Goal: Task Accomplishment & Management: Complete application form

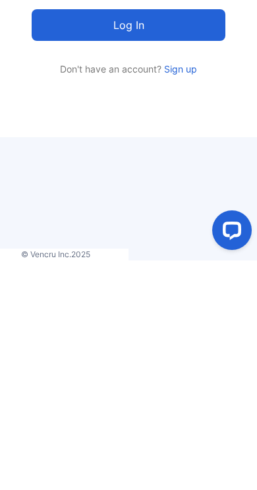
click at [188, 293] on link "Sign up" at bounding box center [179, 298] width 36 height 11
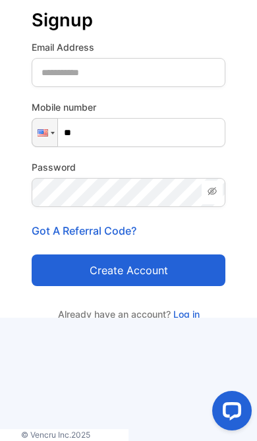
type input "****"
click at [171, 87] on Address-inputemail "email" at bounding box center [129, 72] width 194 height 29
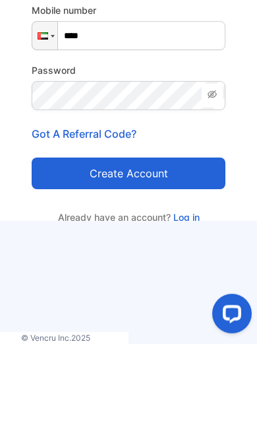
scroll to position [97, 0]
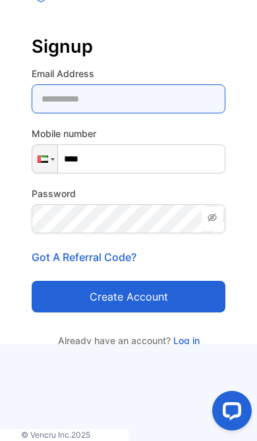
click at [163, 99] on Address-inputemail "email" at bounding box center [129, 98] width 194 height 29
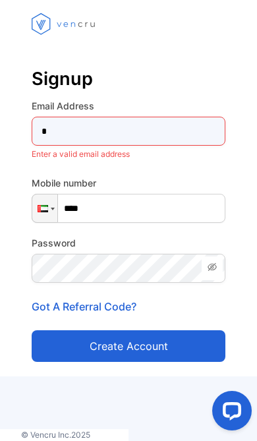
type Address-inputemail "**********"
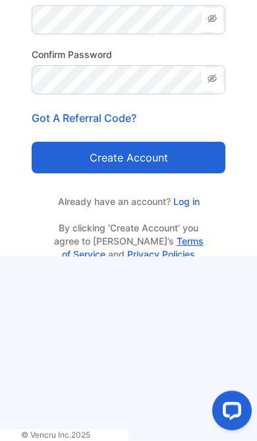
scroll to position [113, 0]
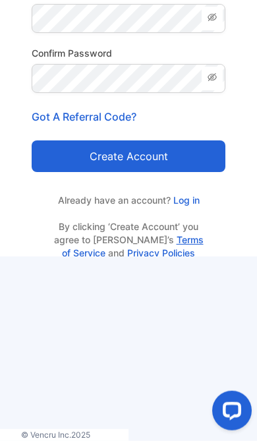
click at [169, 169] on button "Create account" at bounding box center [129, 156] width 194 height 32
click at [179, 155] on button "Create account" at bounding box center [129, 156] width 194 height 32
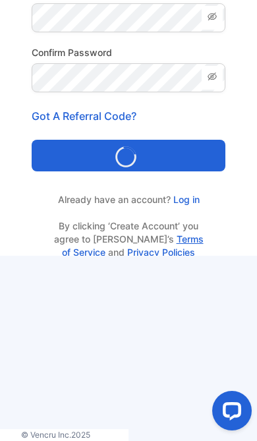
click at [194, 146] on button "Loading..." at bounding box center [129, 156] width 194 height 32
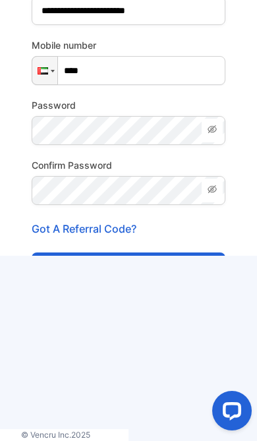
scroll to position [0, 0]
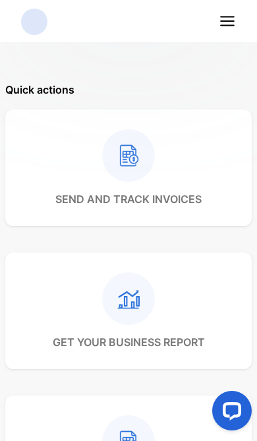
scroll to position [74, 0]
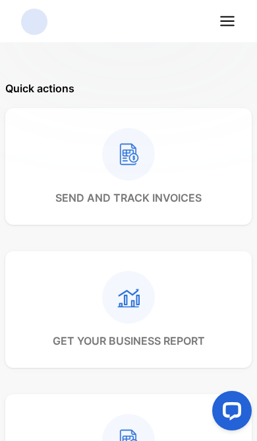
click at [123, 298] on rect at bounding box center [128, 297] width 53 height 53
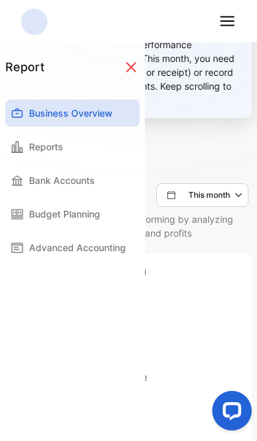
click at [115, 182] on div "Bank Accounts" at bounding box center [72, 180] width 134 height 27
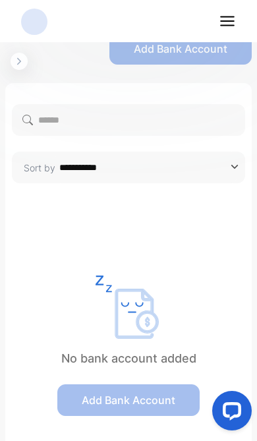
click at [224, 173] on input "**********" at bounding box center [146, 168] width 182 height 32
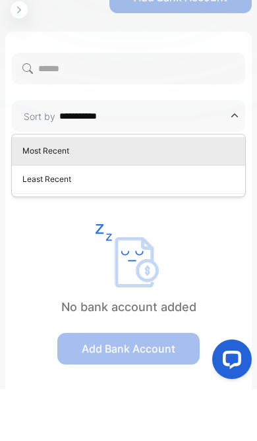
click at [209, 225] on p "Least Recent" at bounding box center [130, 231] width 217 height 12
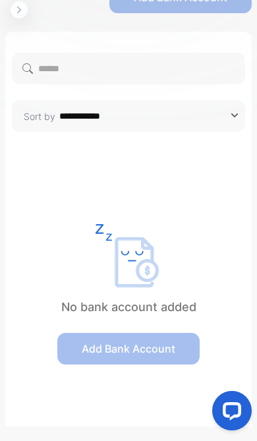
click at [202, 117] on input "**********" at bounding box center [146, 116] width 182 height 32
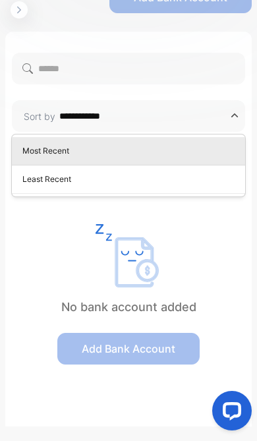
click at [182, 157] on div "Most Recent" at bounding box center [128, 150] width 233 height 17
type input "**********"
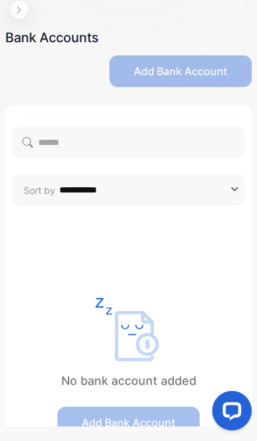
scroll to position [-1, 0]
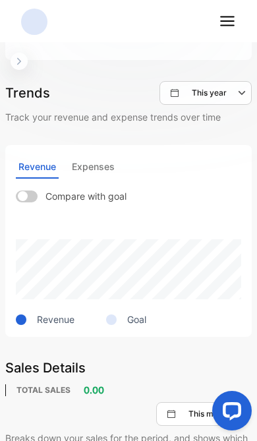
scroll to position [463, 0]
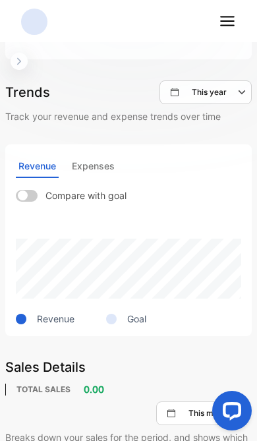
click at [229, 21] on line at bounding box center [227, 21] width 13 height 0
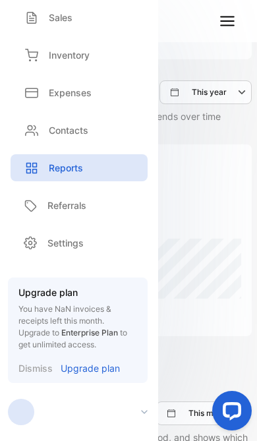
scroll to position [91, 0]
click at [214, 172] on div "Revenue Expenses" at bounding box center [128, 166] width 225 height 23
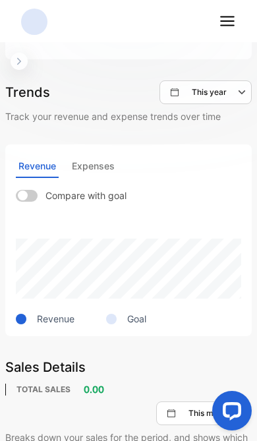
click at [36, 194] on span at bounding box center [27, 196] width 22 height 12
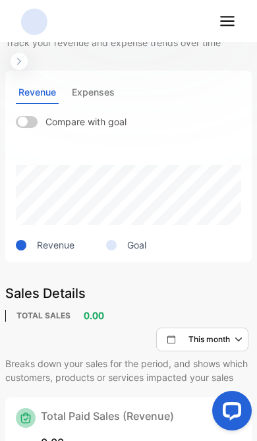
scroll to position [537, 0]
click at [122, 238] on div "Goal" at bounding box center [110, 244] width 72 height 14
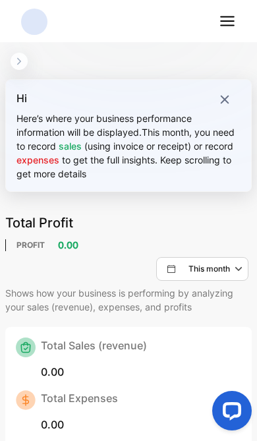
scroll to position [0, 0]
click at [223, 274] on p "This month" at bounding box center [209, 269] width 42 height 12
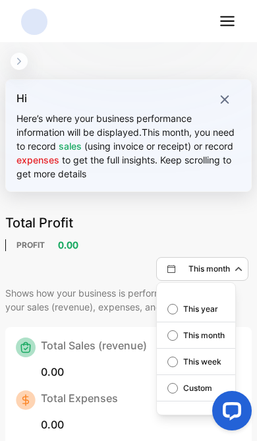
click at [193, 393] on p "Custom" at bounding box center [197, 388] width 29 height 12
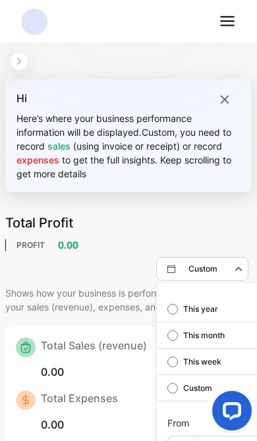
click at [192, 391] on p "Custom" at bounding box center [197, 388] width 29 height 12
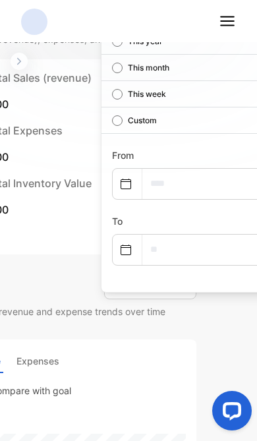
scroll to position [266, 57]
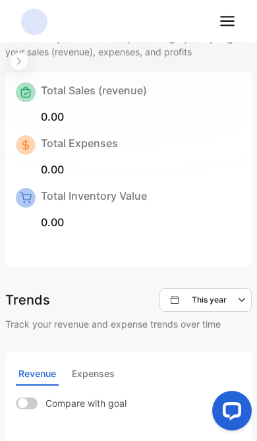
scroll to position [256, 0]
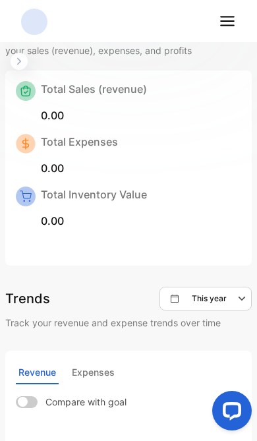
click at [217, 289] on button "This year" at bounding box center [205, 299] width 92 height 24
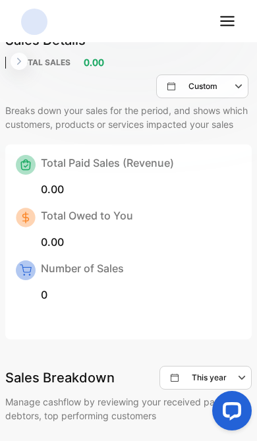
scroll to position [784, 0]
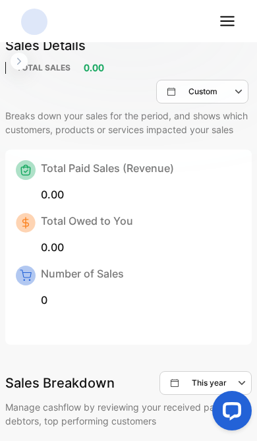
click at [220, 86] on div "Custom" at bounding box center [207, 92] width 80 height 16
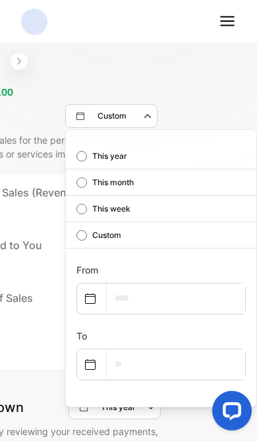
scroll to position [760, 0]
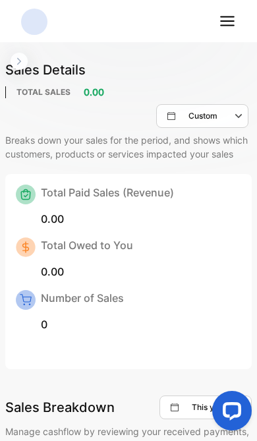
click at [24, 59] on icon "button" at bounding box center [19, 61] width 11 height 11
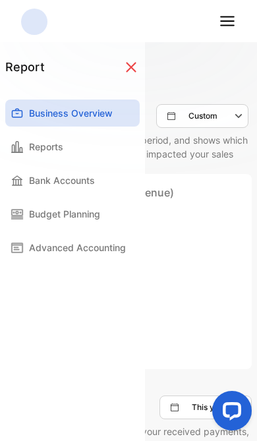
click at [96, 144] on div "Reports" at bounding box center [72, 146] width 134 height 27
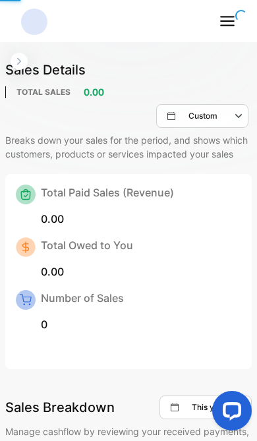
scroll to position [391, 0]
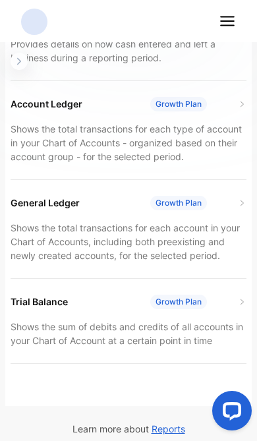
click at [188, 77] on div "Cashflow Growth Plan Provides details on how cash entered and left a business d…" at bounding box center [129, 38] width 236 height 85
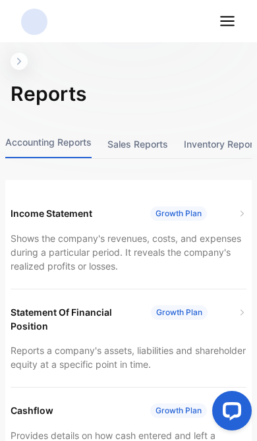
scroll to position [0, 0]
click at [151, 145] on button "Sales reports" at bounding box center [137, 144] width 61 height 28
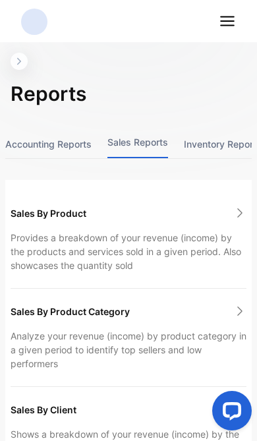
click at [223, 148] on button "Inventory reports" at bounding box center [223, 144] width 78 height 28
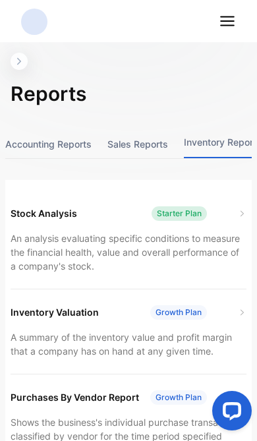
click at [233, 219] on div "Starter Plan" at bounding box center [199, 213] width 95 height 14
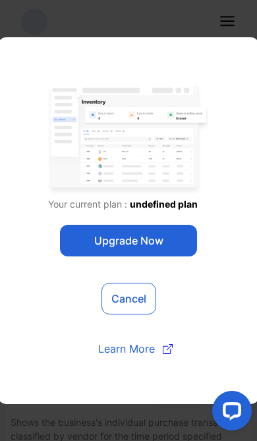
scroll to position [428, 0]
click at [171, 150] on img at bounding box center [128, 140] width 161 height 112
click at [136, 286] on button "Cancel" at bounding box center [128, 299] width 55 height 32
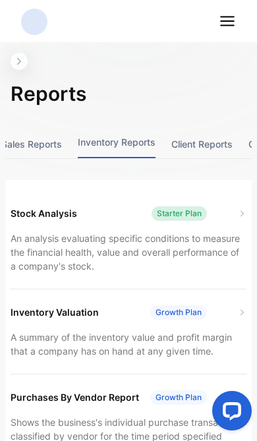
scroll to position [0, 108]
click at [204, 152] on button "Client reports" at bounding box center [199, 144] width 61 height 28
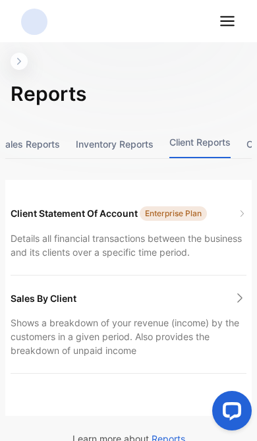
click at [227, 223] on div "Client Statement Of Account Enterprise Plan Details all financial transactions …" at bounding box center [129, 232] width 236 height 85
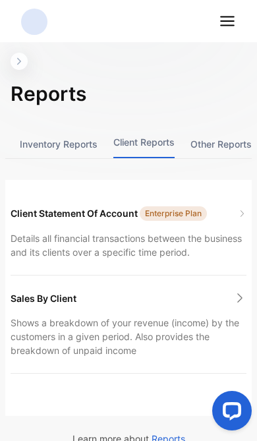
scroll to position [0, 169]
click at [218, 146] on button "Other reports" at bounding box center [220, 144] width 61 height 28
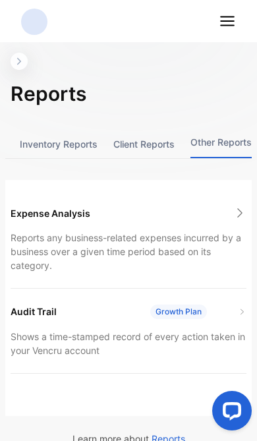
click at [11, 59] on button "button" at bounding box center [19, 61] width 17 height 17
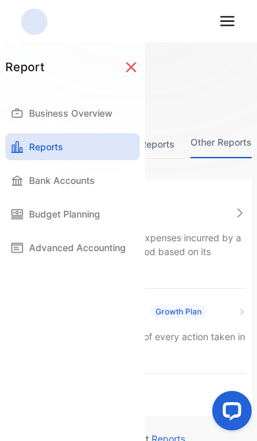
click at [100, 216] on p "Budget Planning" at bounding box center [64, 214] width 71 height 14
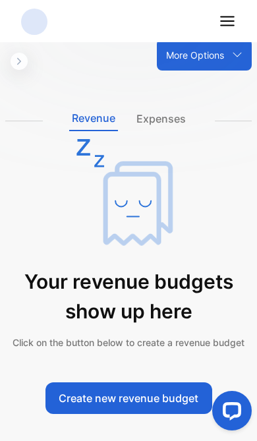
scroll to position [122, 0]
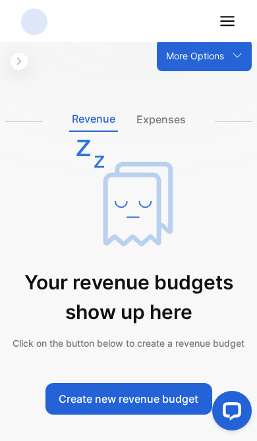
click at [239, 53] on icon at bounding box center [237, 55] width 11 height 11
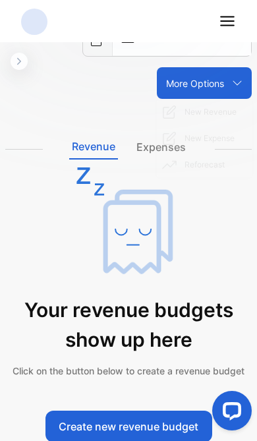
scroll to position [88, 0]
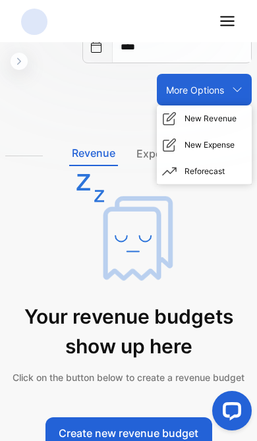
click at [225, 174] on div "Reforecast" at bounding box center [204, 171] width 95 height 26
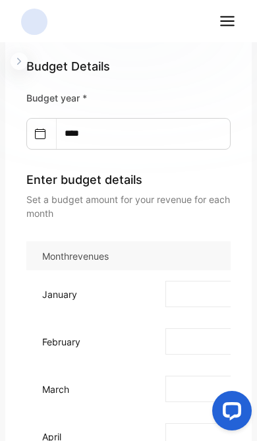
scroll to position [0, 0]
click at [81, 90] on div "Budget Details Budget year * **** Enter budget details Set a budget amount for …" at bounding box center [128, 138] width 204 height 163
click at [128, 134] on input "****" at bounding box center [126, 134] width 138 height 30
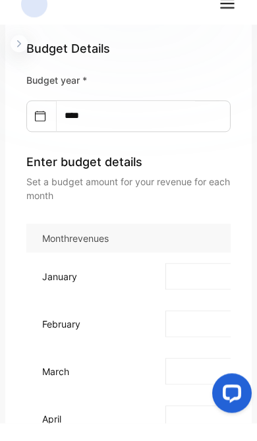
scroll to position [35, 0]
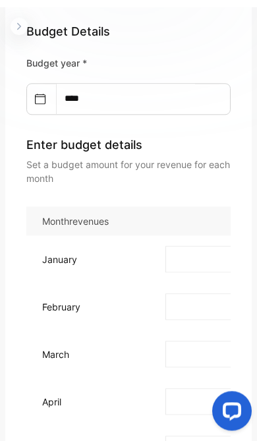
click at [132, 103] on input "****" at bounding box center [126, 99] width 138 height 30
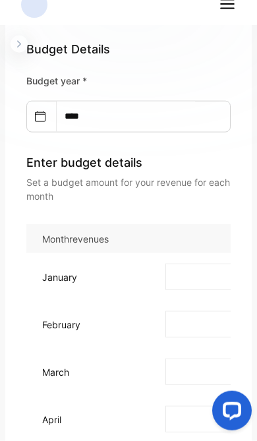
click at [42, 112] on icon at bounding box center [40, 116] width 11 height 11
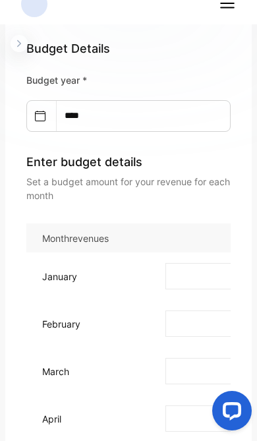
click at [130, 113] on input "****" at bounding box center [126, 116] width 138 height 30
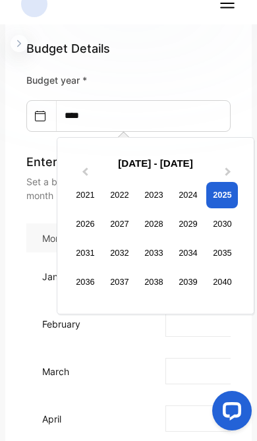
scroll to position [17, 0]
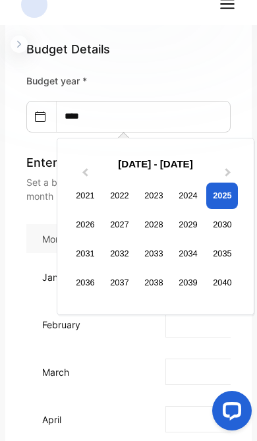
click at [142, 164] on div "2021 - 2040" at bounding box center [155, 165] width 183 height 26
click at [74, 179] on button "Previous Year" at bounding box center [83, 175] width 21 height 21
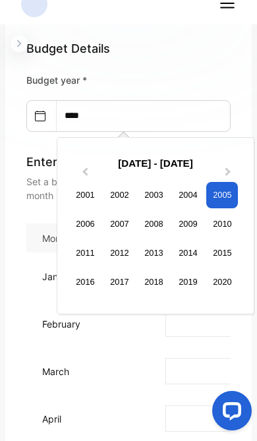
click at [85, 170] on span "Previous Year" at bounding box center [85, 175] width 0 height 20
click at [225, 168] on button "Next Year" at bounding box center [229, 175] width 21 height 21
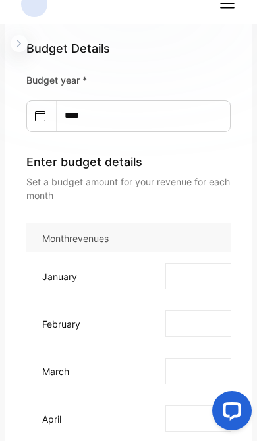
click at [65, 80] on p "Budget year *" at bounding box center [128, 80] width 204 height 14
click at [70, 76] on p "Budget year *" at bounding box center [128, 80] width 204 height 14
click at [105, 111] on input "****" at bounding box center [126, 116] width 138 height 30
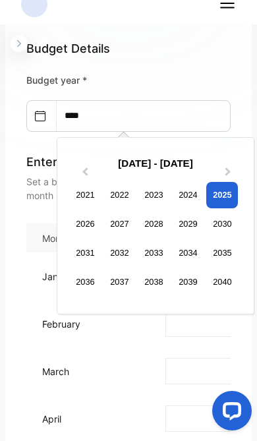
scroll to position [17, 0]
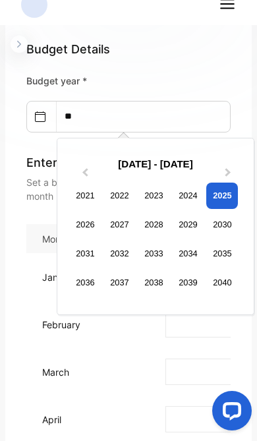
type input "*"
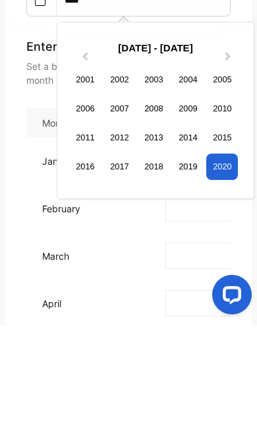
type input "****"
click at [144, 152] on div "2001 - 2020" at bounding box center [155, 165] width 183 height 26
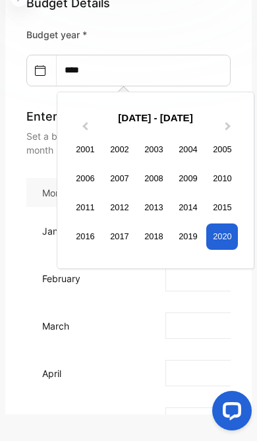
click at [233, 235] on div "2020" at bounding box center [222, 236] width 32 height 26
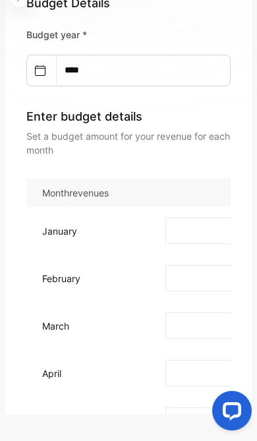
click at [179, 69] on input "****" at bounding box center [126, 70] width 138 height 30
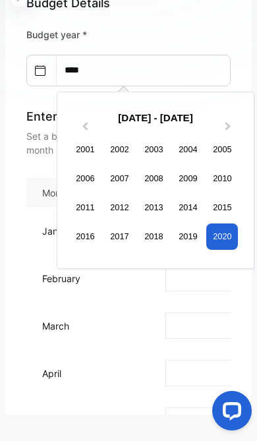
scroll to position [17, 0]
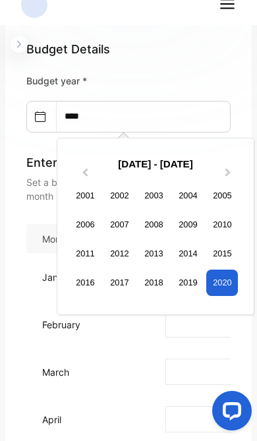
click at [238, 177] on button "Next Year" at bounding box center [229, 175] width 21 height 21
click at [237, 169] on button "Next Year" at bounding box center [229, 175] width 21 height 21
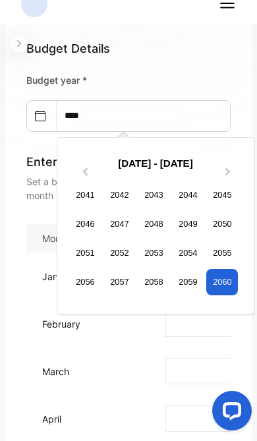
click at [77, 167] on button "Previous Year" at bounding box center [83, 175] width 21 height 21
click at [74, 164] on div "2021 - 2040" at bounding box center [155, 164] width 183 height 26
click at [75, 172] on button "Previous Year" at bounding box center [83, 175] width 21 height 21
click at [72, 169] on div "2001 - 2020" at bounding box center [155, 164] width 183 height 26
click at [68, 167] on div "2001 - 2020" at bounding box center [155, 164] width 183 height 26
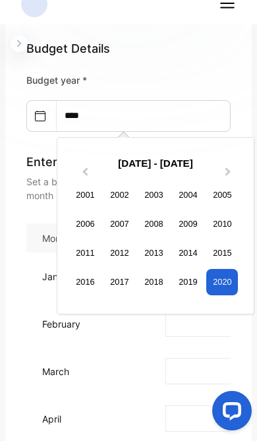
click at [220, 179] on button "Next Year" at bounding box center [229, 175] width 21 height 21
click at [84, 175] on button "Previous Year" at bounding box center [83, 175] width 21 height 21
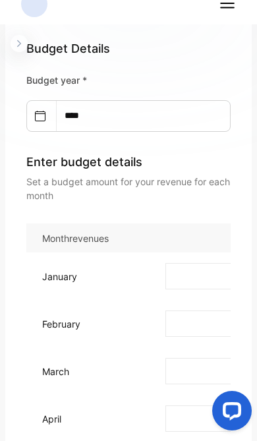
click at [125, 356] on td "March" at bounding box center [78, 370] width 105 height 47
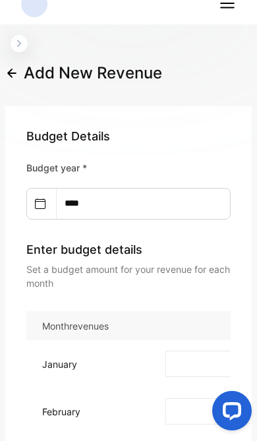
scroll to position [0, 0]
click at [145, 210] on input "****" at bounding box center [126, 203] width 138 height 30
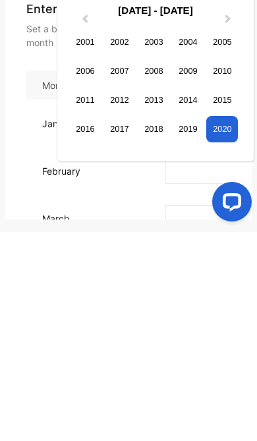
scroll to position [63, 0]
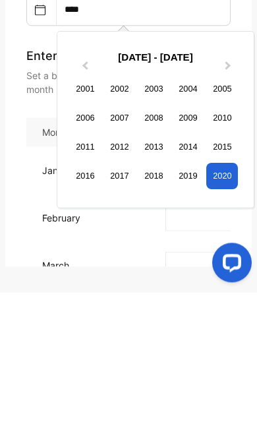
click at [232, 207] on button "Next Year" at bounding box center [229, 217] width 21 height 21
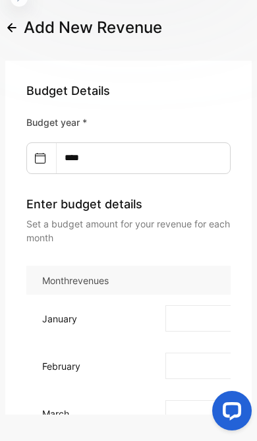
click at [84, 110] on div "Budget Details Budget year * **** Enter budget details Set a budget amount for …" at bounding box center [128, 163] width 204 height 163
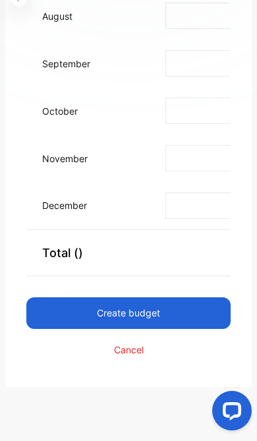
click at [140, 334] on button "Cancel" at bounding box center [128, 350] width 204 height 32
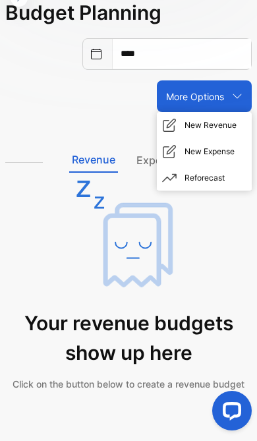
scroll to position [7, 0]
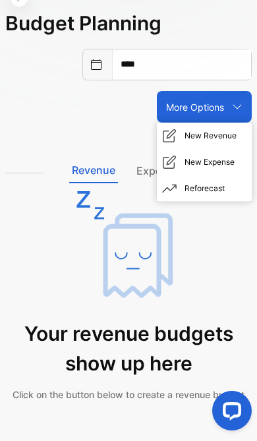
click at [230, 132] on span "New Revenue" at bounding box center [210, 136] width 52 height 12
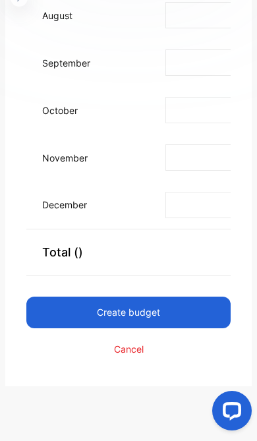
scroll to position [634, 0]
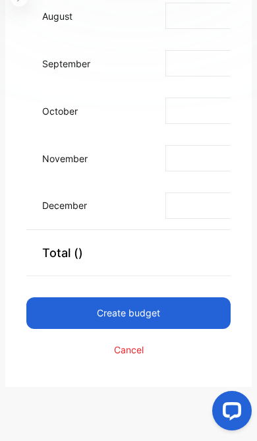
click at [127, 297] on button "Create budget" at bounding box center [128, 313] width 204 height 32
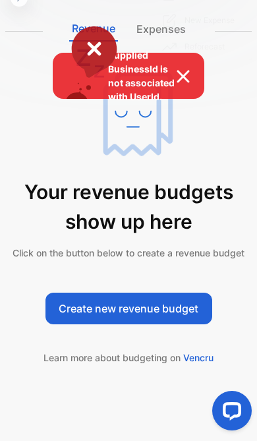
scroll to position [149, 0]
click at [175, 58] on span "Supplied BusinessId is not associated with UserId." at bounding box center [135, 75] width 138 height 55
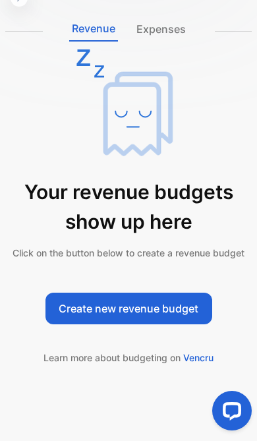
click at [174, 29] on p "Expenses" at bounding box center [161, 31] width 55 height 20
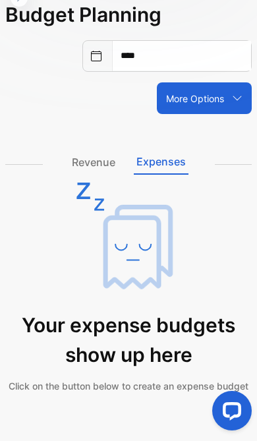
scroll to position [-2, 0]
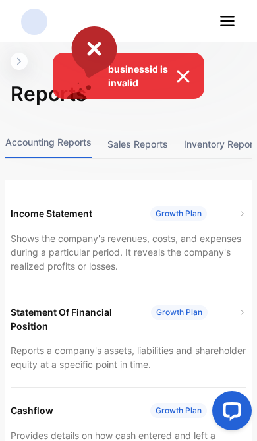
click at [221, 138] on div "businessid is invalid" at bounding box center [128, 220] width 257 height 441
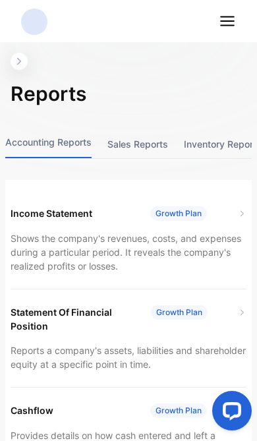
click at [215, 140] on button "Inventory reports" at bounding box center [223, 144] width 78 height 28
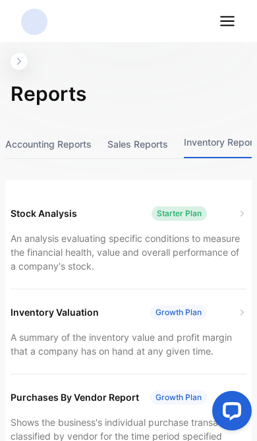
click at [233, 208] on div "Starter Plan" at bounding box center [199, 213] width 95 height 14
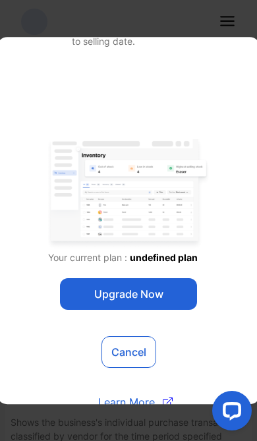
scroll to position [376, 0]
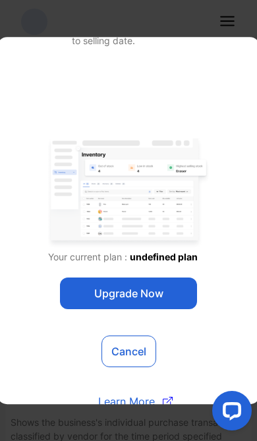
click at [171, 258] on span "undefined plan" at bounding box center [164, 257] width 68 height 11
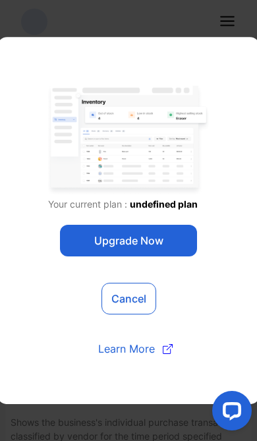
scroll to position [428, 0]
click at [174, 360] on div "Keep track of stock levels Automatically keep track of items you buy and sell i…" at bounding box center [128, 7] width 224 height 764
click at [172, 345] on icon at bounding box center [169, 347] width 6 height 6
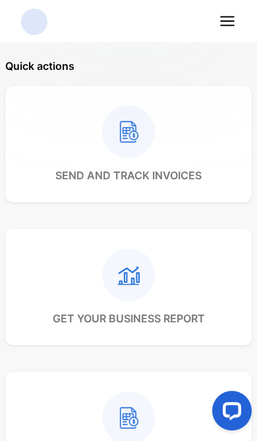
scroll to position [90, 0]
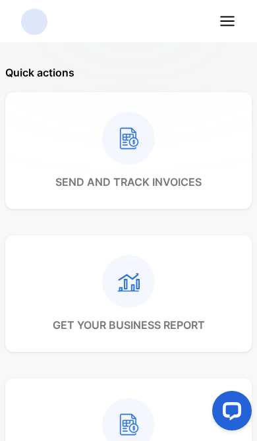
click at [235, 14] on icon at bounding box center [227, 21] width 17 height 17
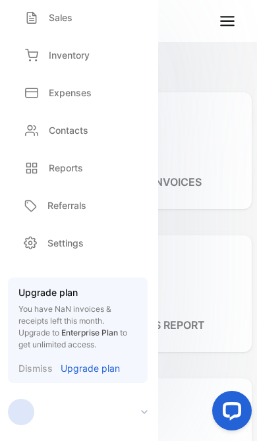
scroll to position [94, 0]
click at [208, 75] on p "Quick actions" at bounding box center [128, 73] width 246 height 16
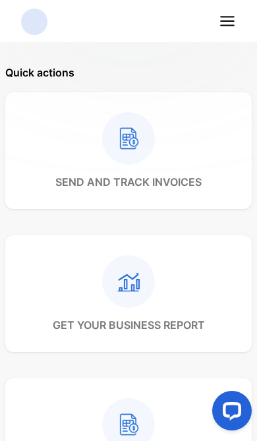
scroll to position [0, 0]
click at [208, 92] on div "send and track invoices" at bounding box center [128, 150] width 246 height 117
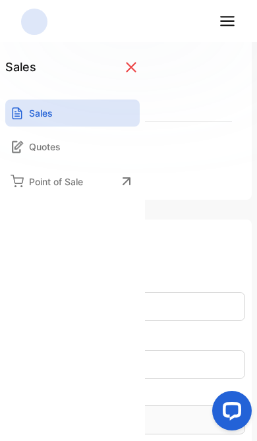
scroll to position [563, 0]
click at [117, 144] on div "Quotes" at bounding box center [72, 146] width 134 height 27
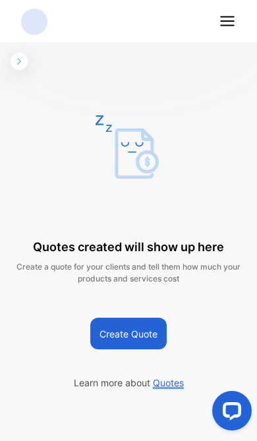
click at [145, 331] on button "Create Quote" at bounding box center [128, 334] width 76 height 32
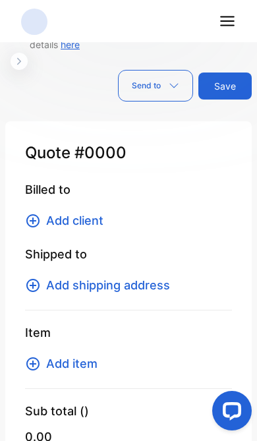
scroll to position [82, 0]
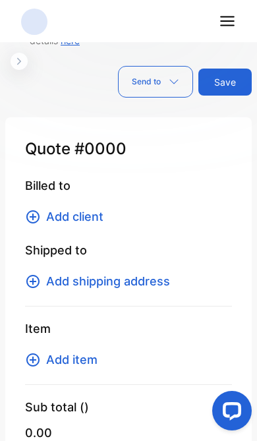
click at [102, 210] on span "Add client" at bounding box center [74, 217] width 57 height 18
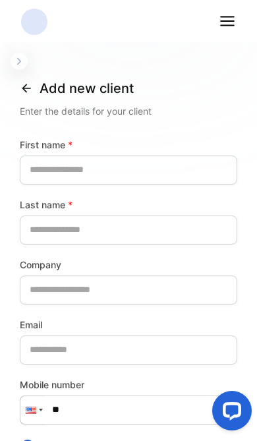
scroll to position [0, 0]
click at [231, 21] on line at bounding box center [227, 21] width 13 height 0
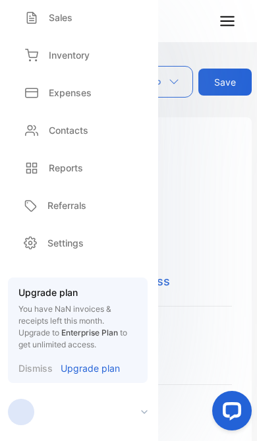
click at [197, 230] on div "Billed to Add client Shipped to Add shipping address" at bounding box center [128, 242] width 207 height 130
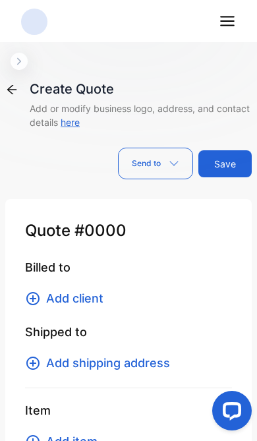
scroll to position [0, 0]
click at [17, 105] on div "Create Quote Add or modify business logo, address, and contact details here" at bounding box center [128, 104] width 246 height 50
click at [10, 88] on icon at bounding box center [11, 89] width 9 height 9
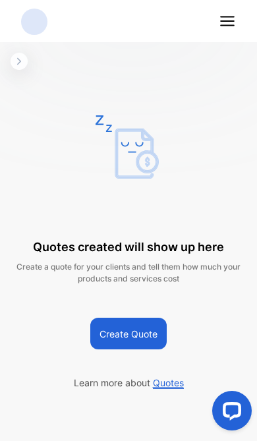
click at [14, 59] on icon "button" at bounding box center [19, 61] width 11 height 11
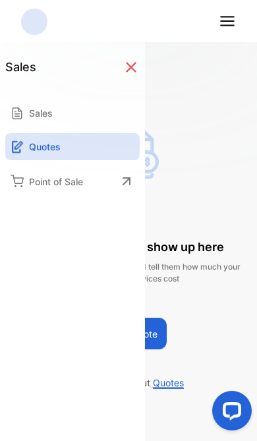
click at [18, 119] on icon at bounding box center [17, 112] width 9 height 11
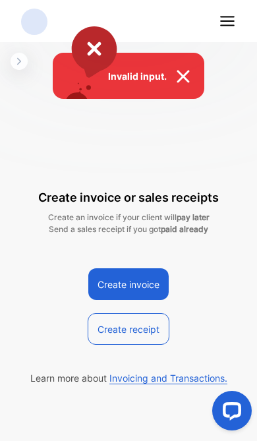
click at [146, 328] on div "Invalid input." at bounding box center [128, 220] width 257 height 441
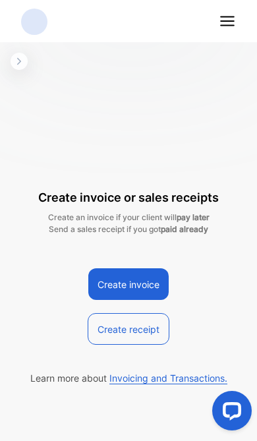
click at [140, 337] on button "Create receipt" at bounding box center [129, 329] width 82 height 32
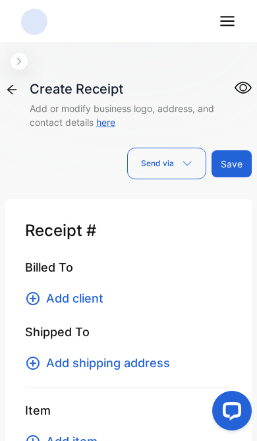
click at [14, 75] on div "**********" at bounding box center [128, 257] width 257 height 441
click at [12, 84] on icon at bounding box center [11, 89] width 13 height 13
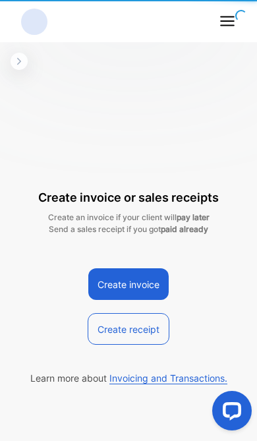
click at [231, 22] on icon at bounding box center [227, 21] width 17 height 17
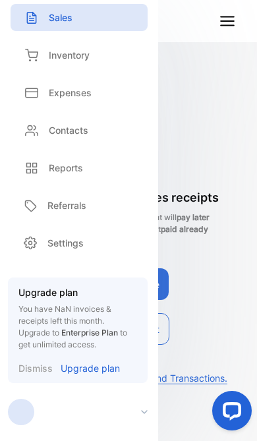
click at [135, 412] on div at bounding box center [83, 412] width 150 height 26
click at [231, 17] on line at bounding box center [227, 17] width 13 height 0
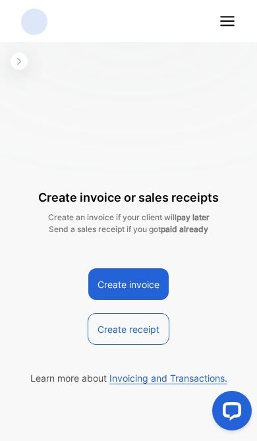
click at [20, 57] on icon "button" at bounding box center [19, 61] width 11 height 11
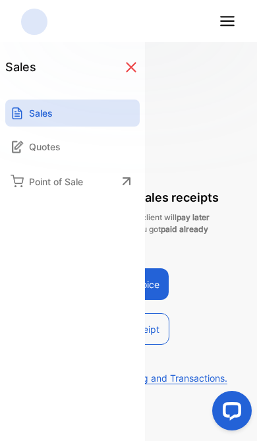
click at [13, 65] on h1 "sales" at bounding box center [20, 67] width 31 height 18
click at [131, 72] on icon at bounding box center [131, 67] width 17 height 17
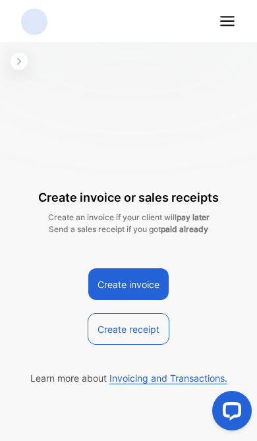
click at [232, 21] on line at bounding box center [227, 21] width 13 height 0
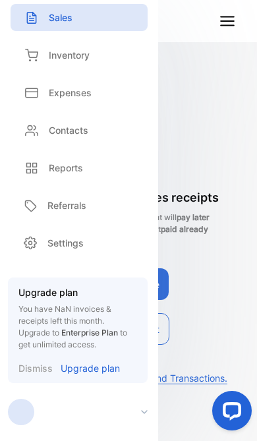
click at [128, 87] on div "Expenses" at bounding box center [79, 92] width 137 height 27
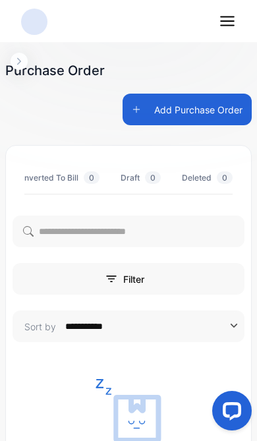
scroll to position [0, 61]
click at [220, 108] on button "Add Purchase Order" at bounding box center [187, 110] width 129 height 32
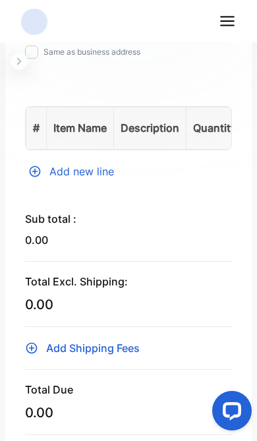
click at [102, 175] on div "Add new line" at bounding box center [128, 171] width 207 height 16
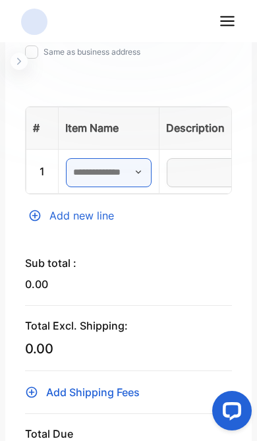
click at [129, 170] on input "text" at bounding box center [109, 172] width 86 height 29
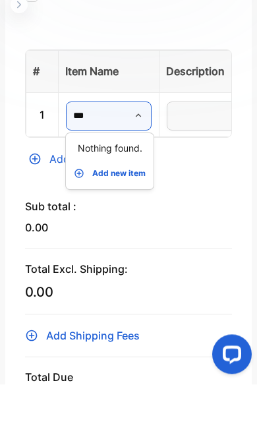
type input "***"
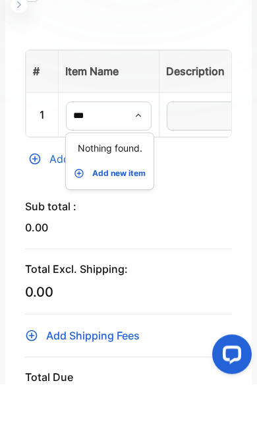
click at [132, 224] on p "Add new item" at bounding box center [118, 230] width 53 height 12
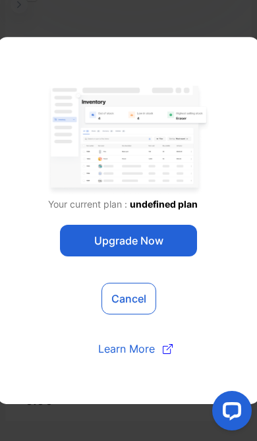
scroll to position [458, 0]
click at [138, 288] on button "Cancel" at bounding box center [128, 299] width 55 height 32
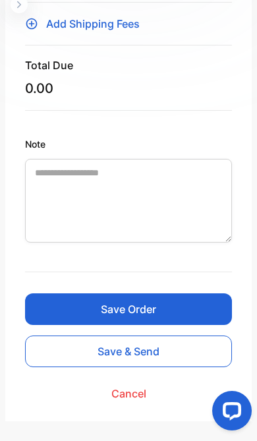
scroll to position [859, 0]
